Goal: Information Seeking & Learning: Learn about a topic

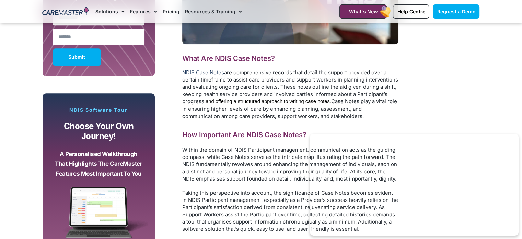
click at [198, 73] on link "NDIS Case Notes" at bounding box center [203, 72] width 42 height 7
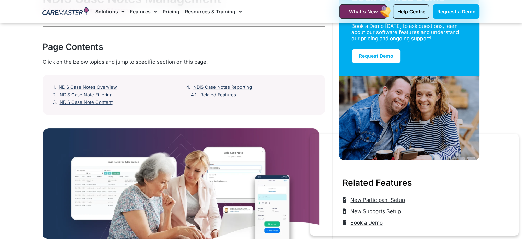
scroll to position [71, 0]
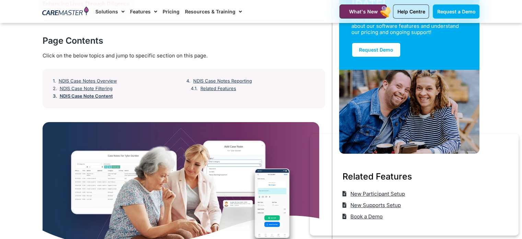
click at [79, 96] on link "NDIS Case Note Content" at bounding box center [86, 95] width 53 height 5
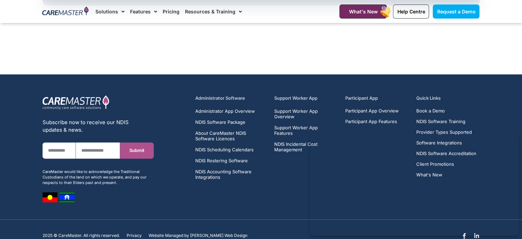
scroll to position [3548, 0]
